Goal: Book appointment/travel/reservation

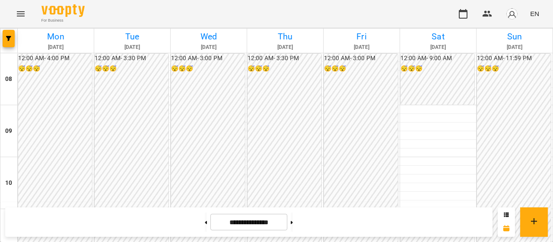
scroll to position [421, 0]
click at [460, 12] on icon "button" at bounding box center [463, 14] width 9 height 10
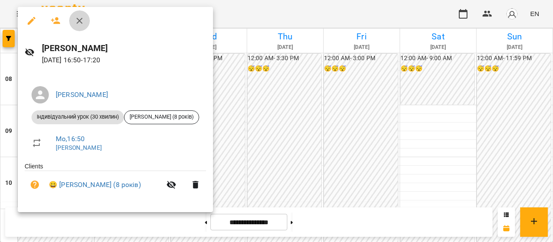
click at [82, 25] on icon "button" at bounding box center [79, 21] width 10 height 10
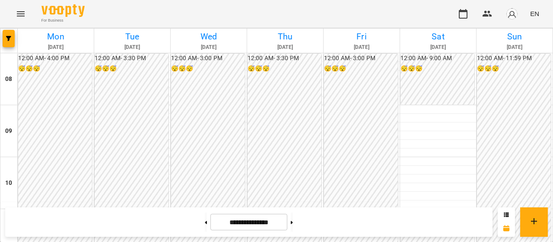
scroll to position [384, 0]
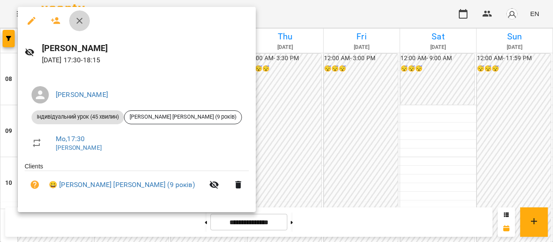
click at [80, 23] on icon "button" at bounding box center [79, 21] width 10 height 10
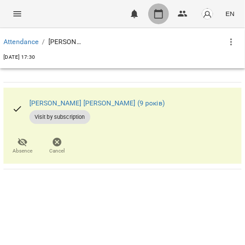
click at [163, 16] on icon "button" at bounding box center [158, 14] width 10 height 10
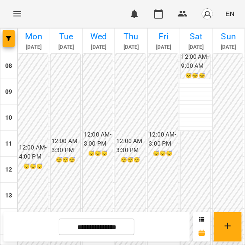
scroll to position [149, 0]
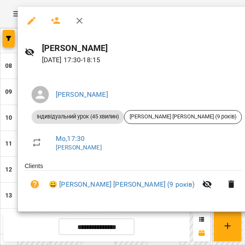
click at [84, 20] on icon "button" at bounding box center [79, 21] width 10 height 10
